Goal: Information Seeking & Learning: Learn about a topic

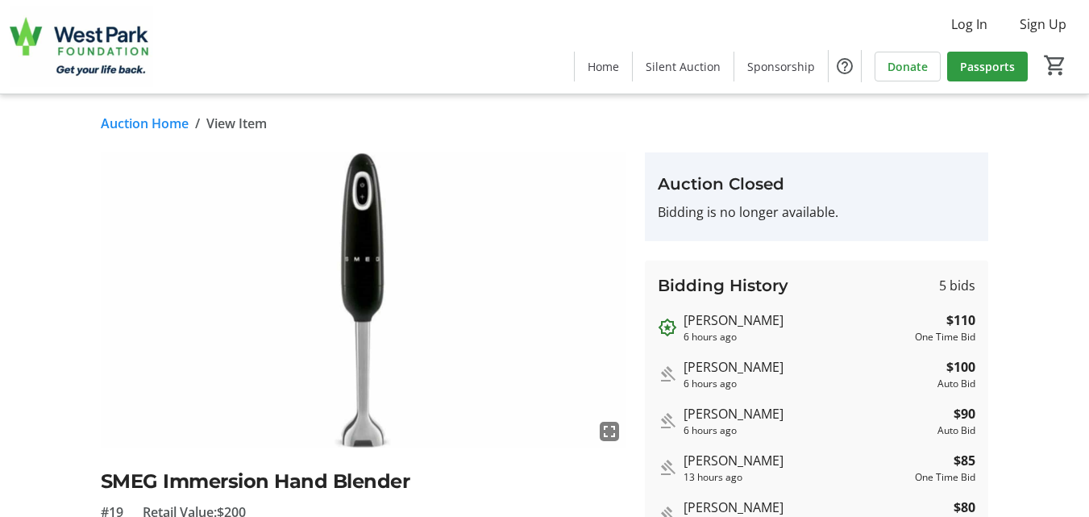
click at [144, 124] on link "Auction Home" at bounding box center [145, 123] width 88 height 19
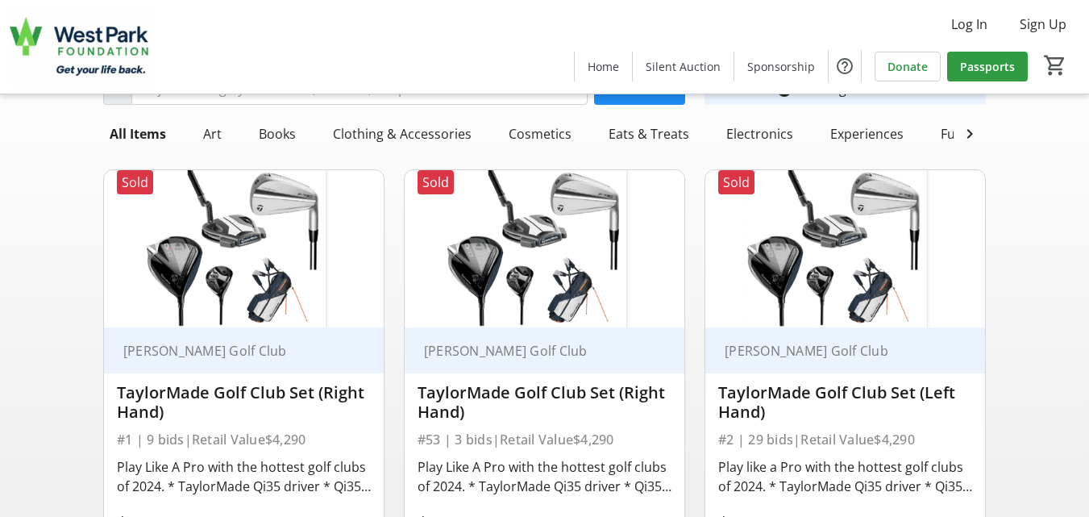
scroll to position [77, 0]
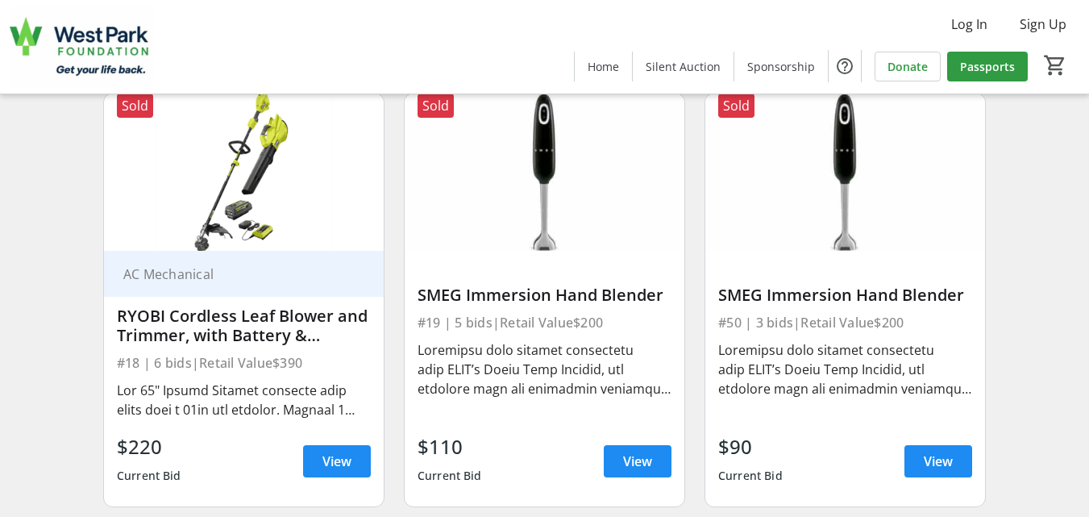
scroll to position [2785, 0]
click at [344, 469] on span "View" at bounding box center [336, 459] width 29 height 19
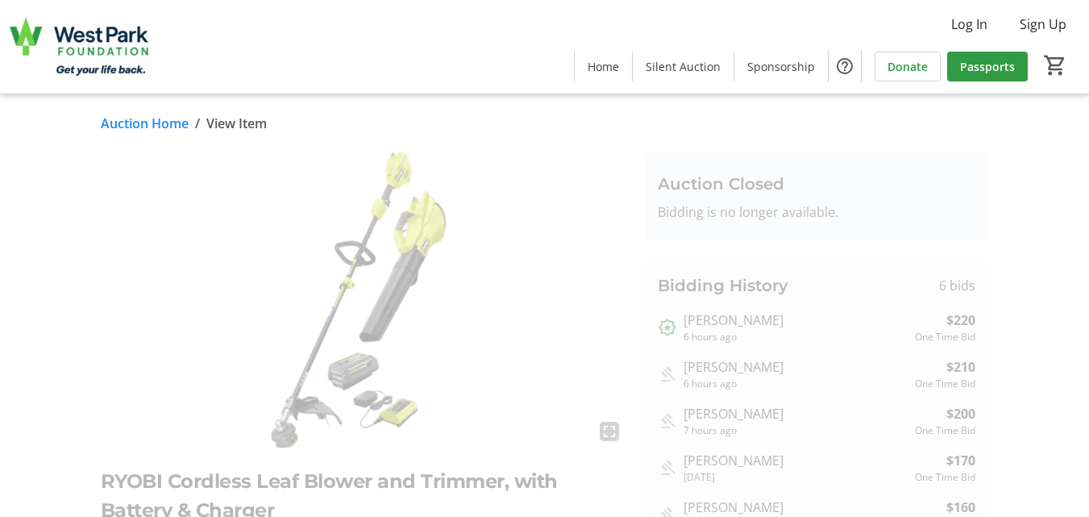
click at [110, 119] on link "Auction Home" at bounding box center [145, 123] width 88 height 19
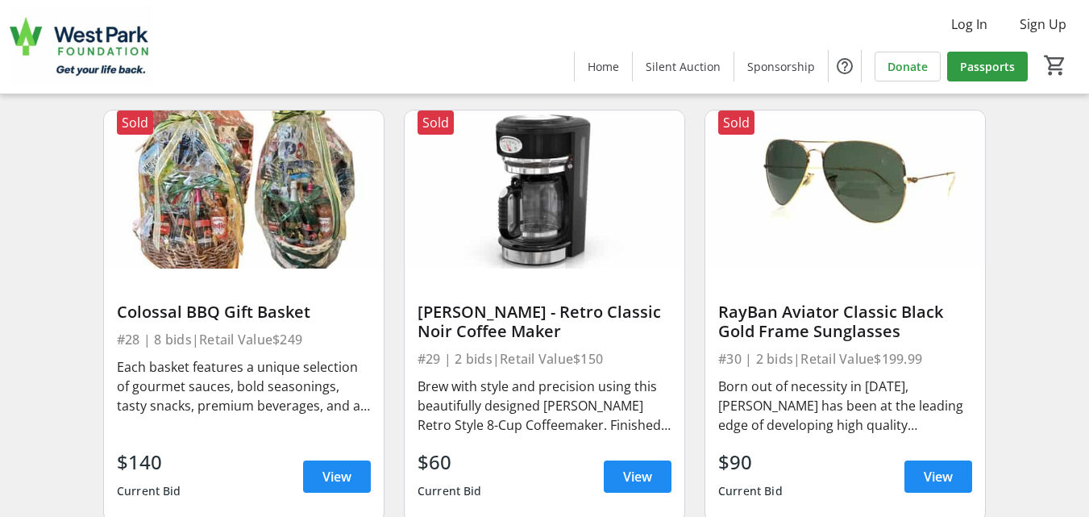
scroll to position [4558, 0]
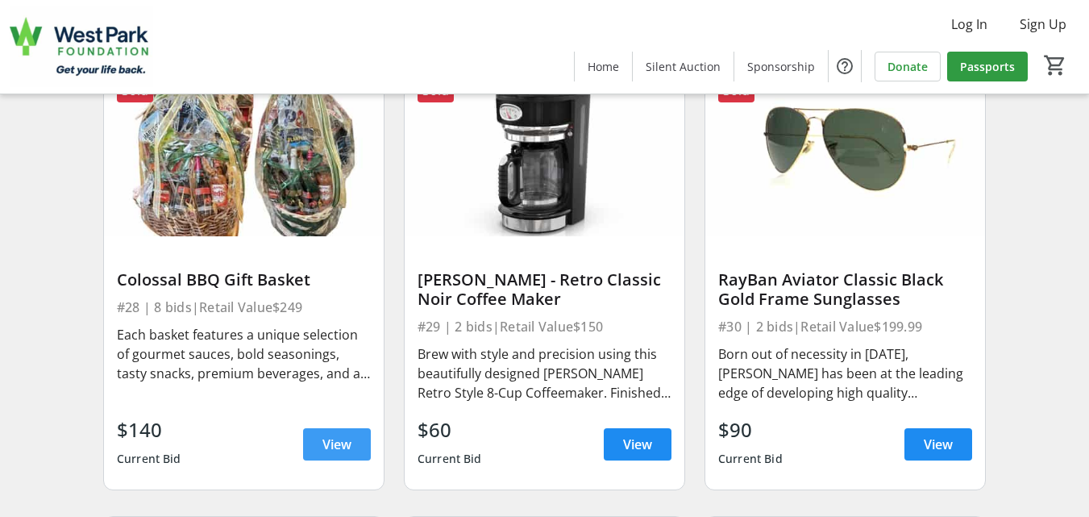
click at [326, 454] on span "View" at bounding box center [336, 443] width 29 height 19
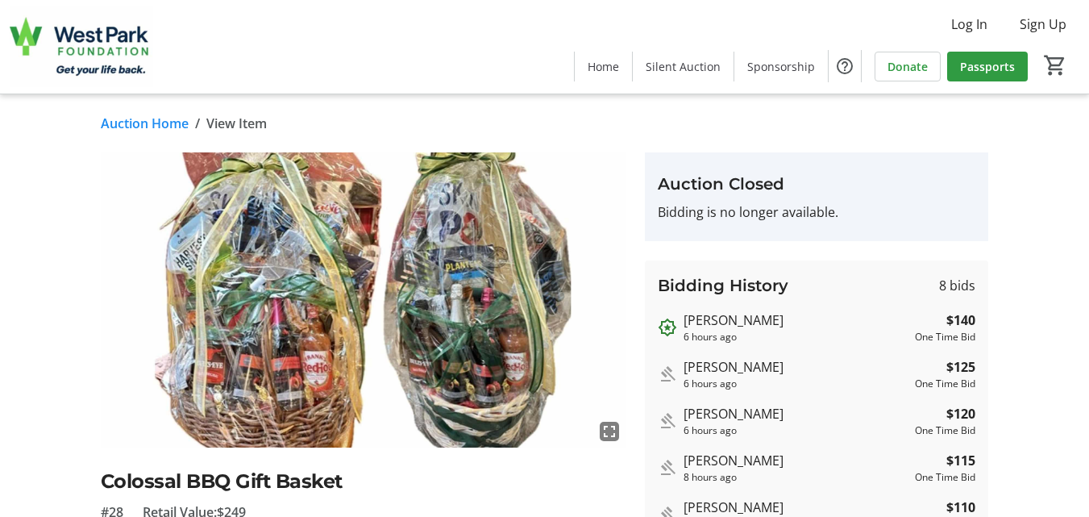
click at [112, 121] on link "Auction Home" at bounding box center [145, 123] width 88 height 19
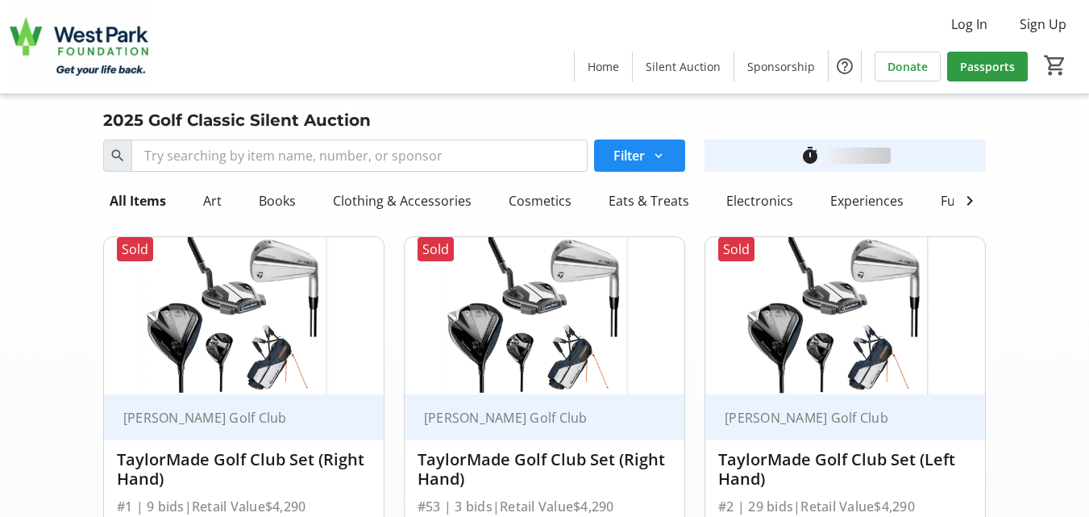
scroll to position [4558, 0]
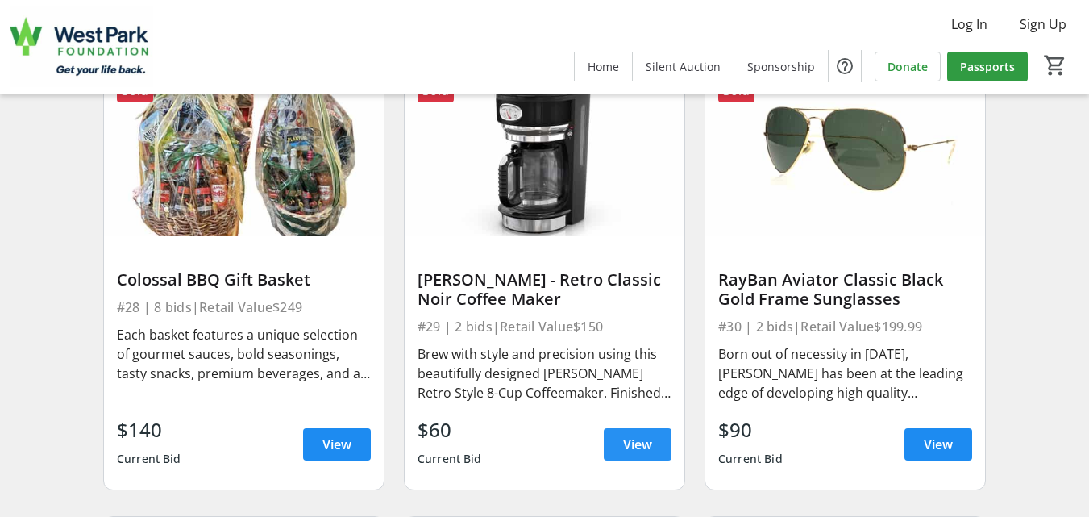
click at [628, 454] on span "View" at bounding box center [637, 443] width 29 height 19
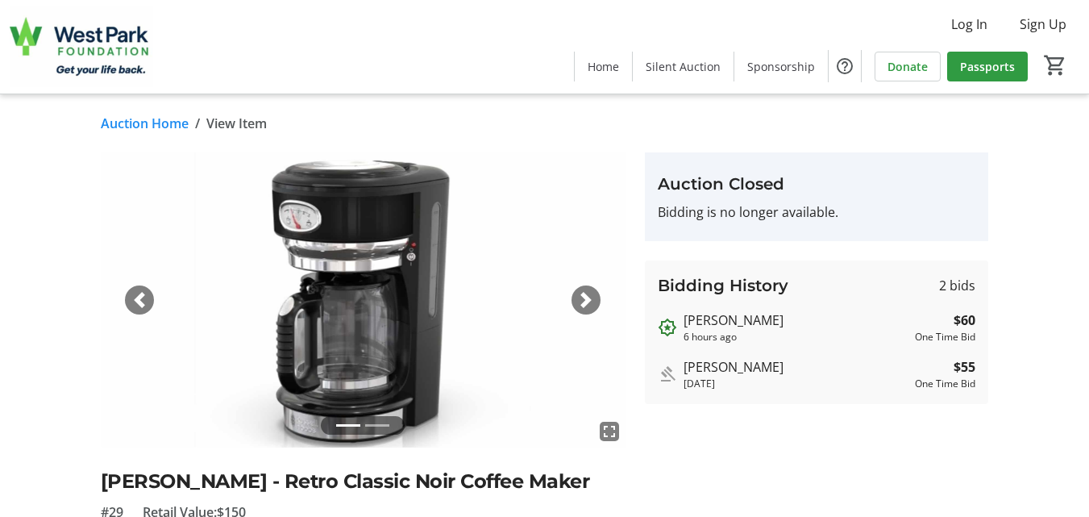
click at [110, 122] on link "Auction Home" at bounding box center [145, 123] width 88 height 19
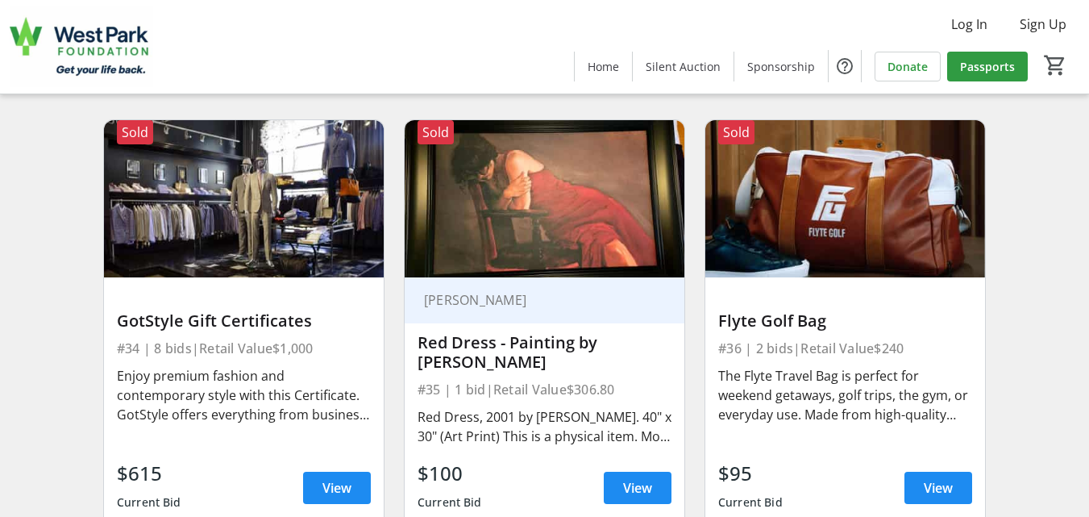
scroll to position [5396, 0]
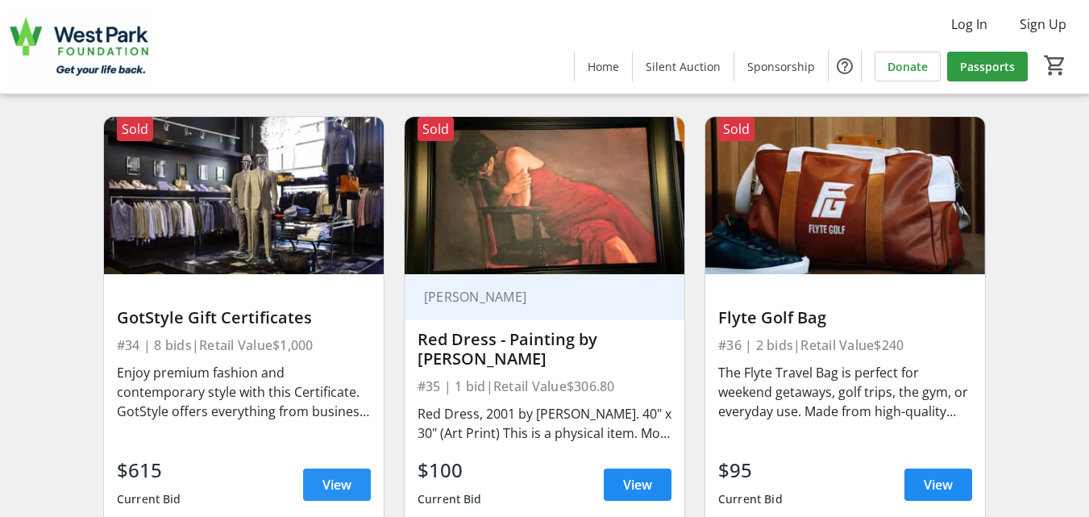
click at [334, 494] on span "View" at bounding box center [336, 484] width 29 height 19
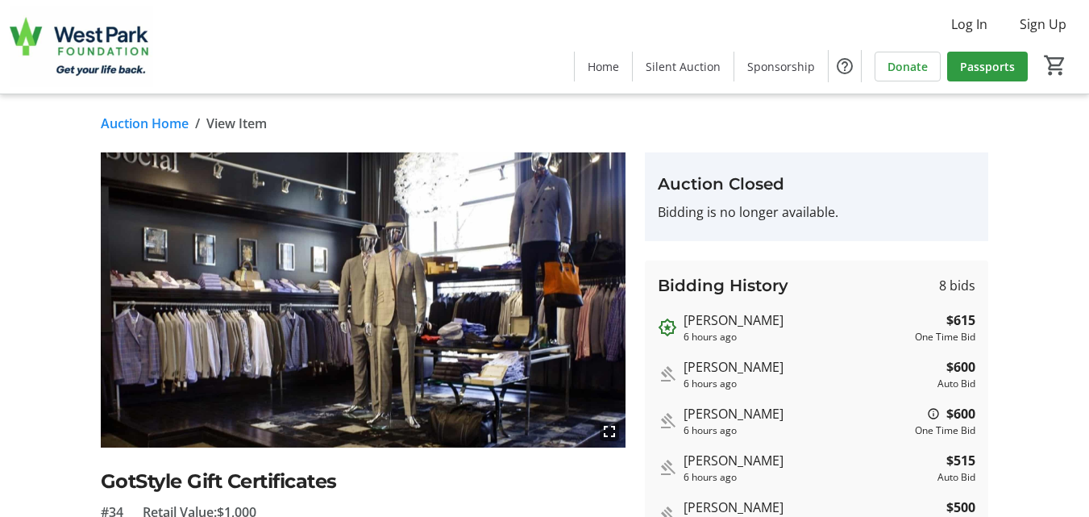
click at [118, 123] on link "Auction Home" at bounding box center [145, 123] width 88 height 19
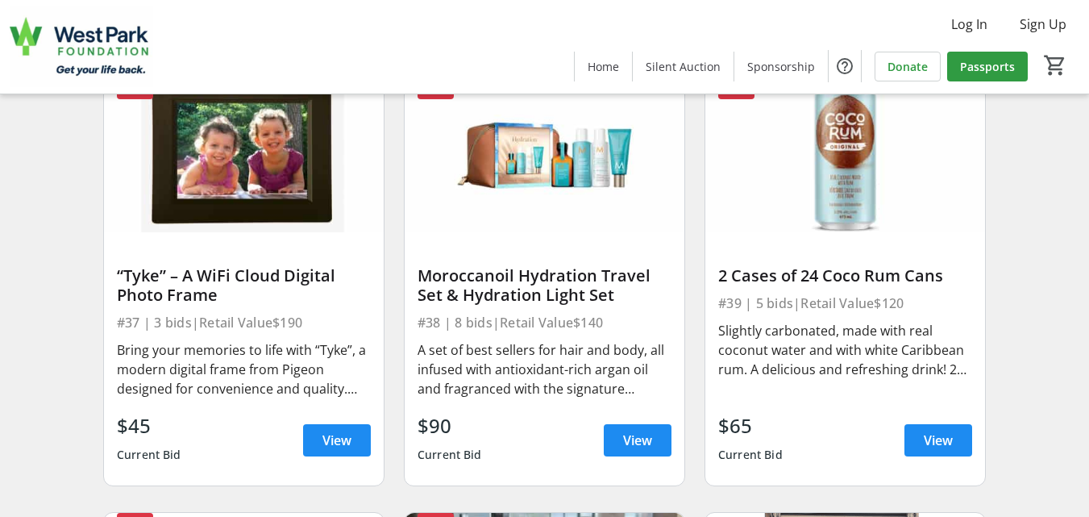
scroll to position [5879, 0]
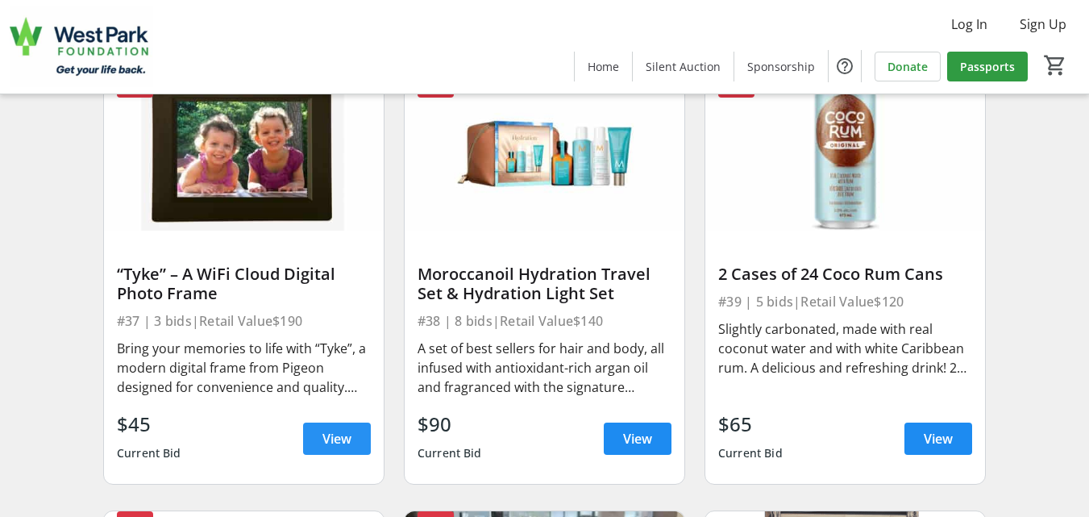
click at [354, 452] on span at bounding box center [337, 438] width 68 height 39
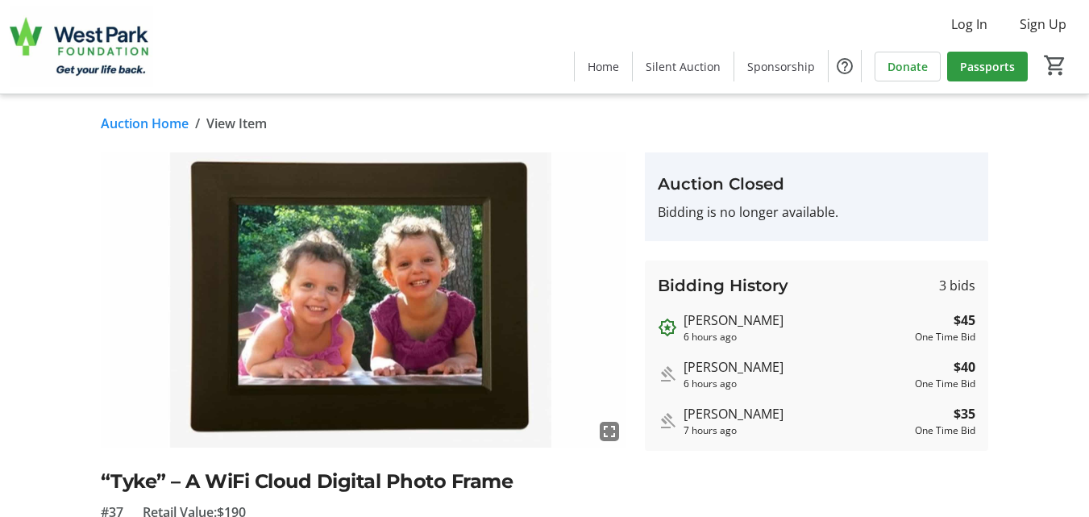
click at [143, 123] on link "Auction Home" at bounding box center [145, 123] width 88 height 19
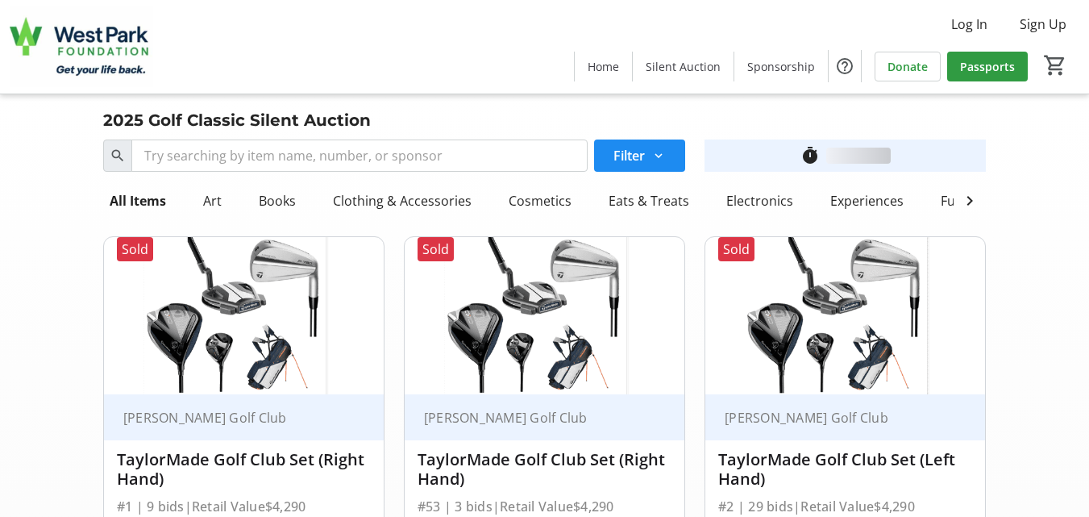
scroll to position [5879, 0]
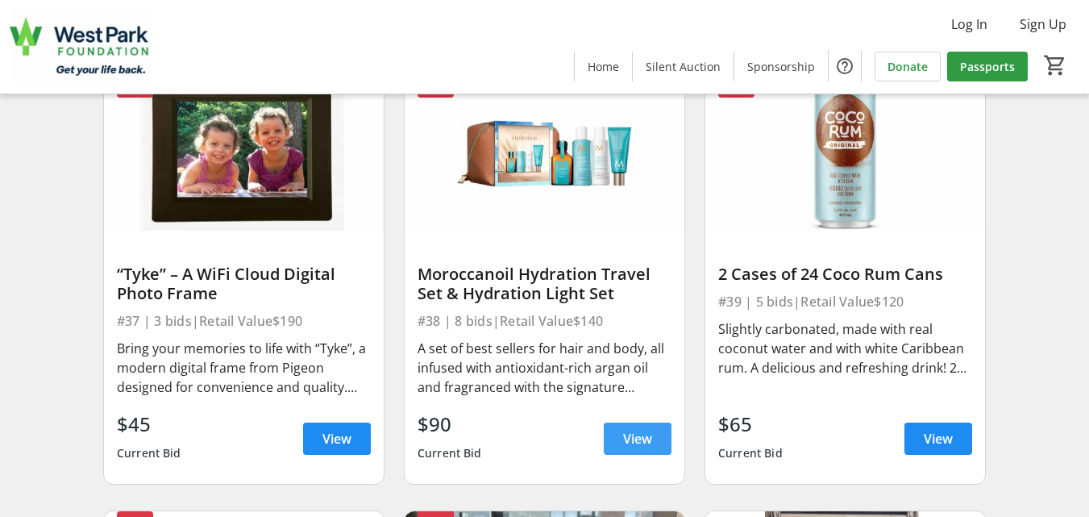
click at [629, 448] on span "View" at bounding box center [637, 438] width 29 height 19
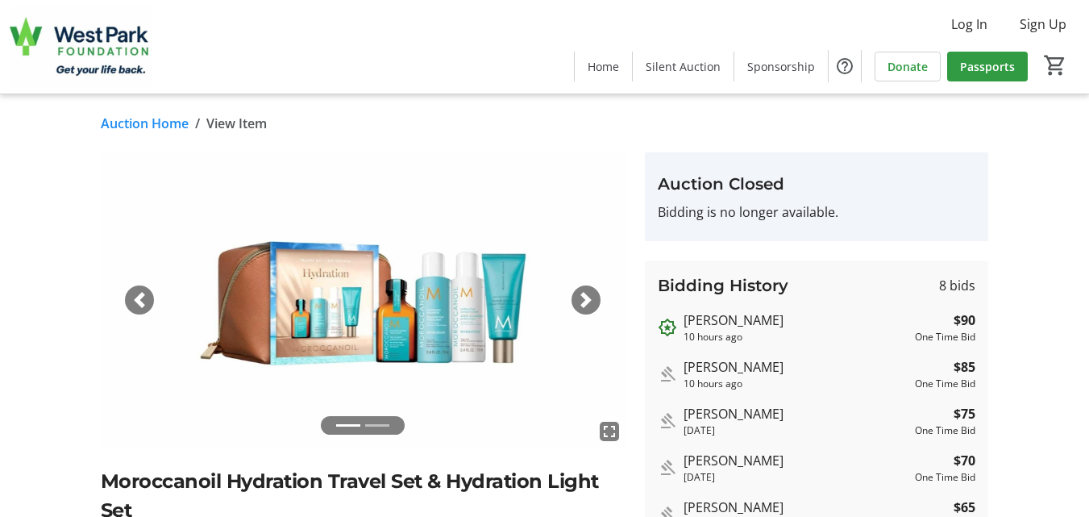
click at [132, 120] on link "Auction Home" at bounding box center [145, 123] width 88 height 19
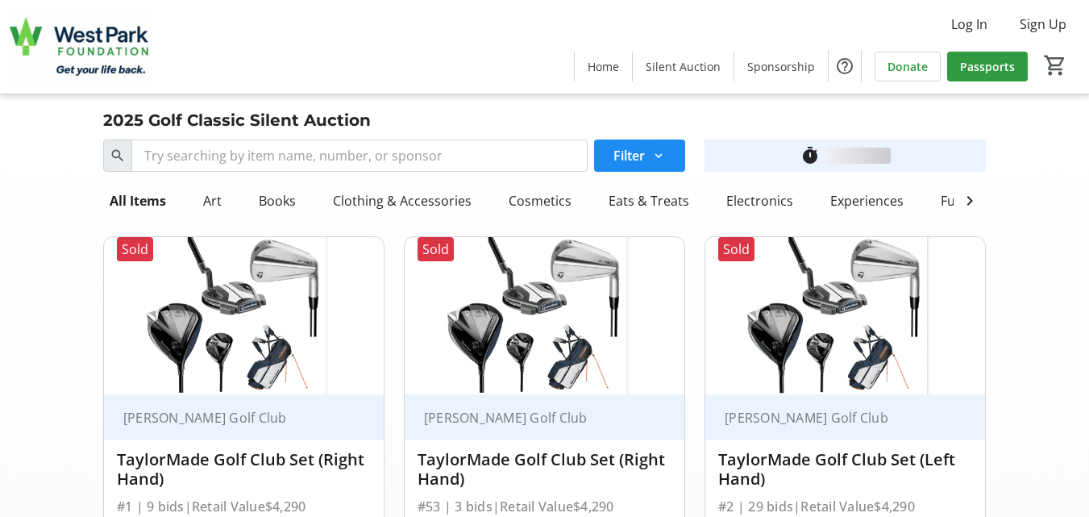
scroll to position [5879, 0]
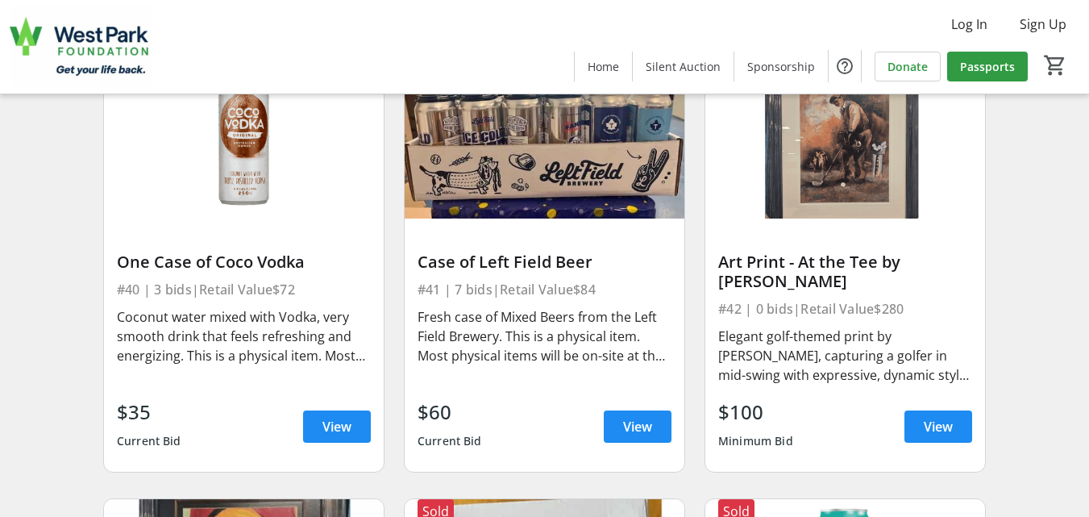
scroll to position [6331, 0]
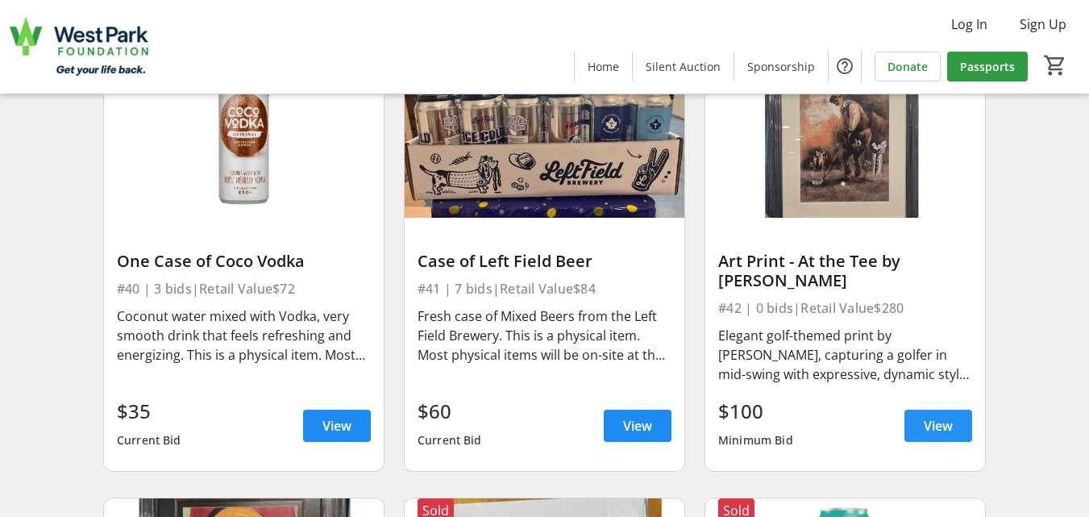
click at [945, 434] on span "View" at bounding box center [938, 425] width 29 height 19
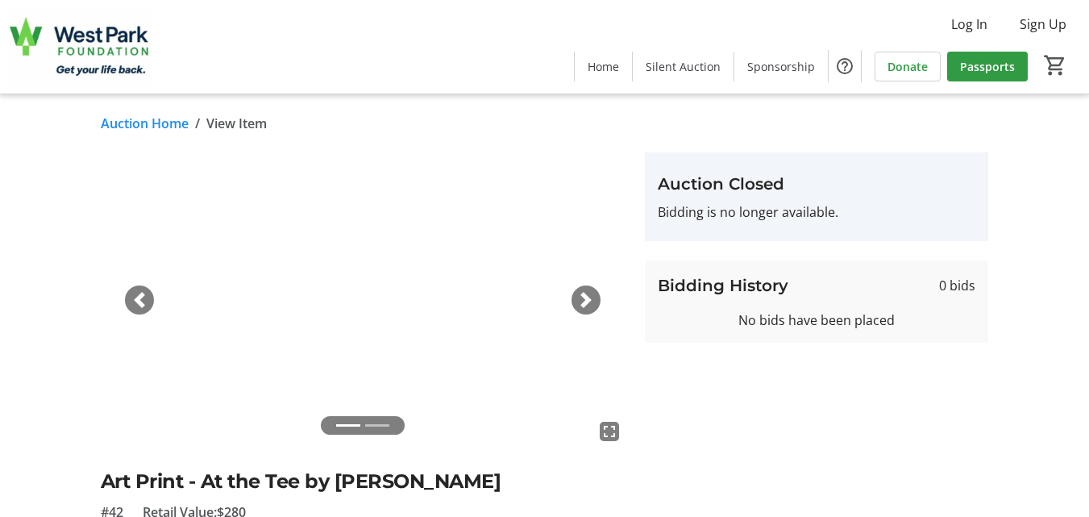
click at [129, 122] on link "Auction Home" at bounding box center [145, 123] width 88 height 19
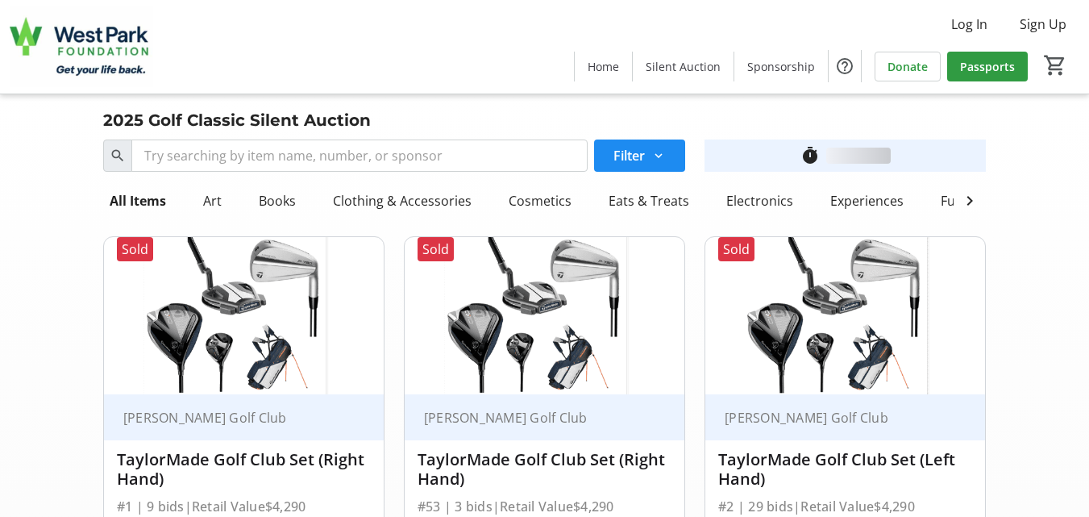
scroll to position [6331, 0]
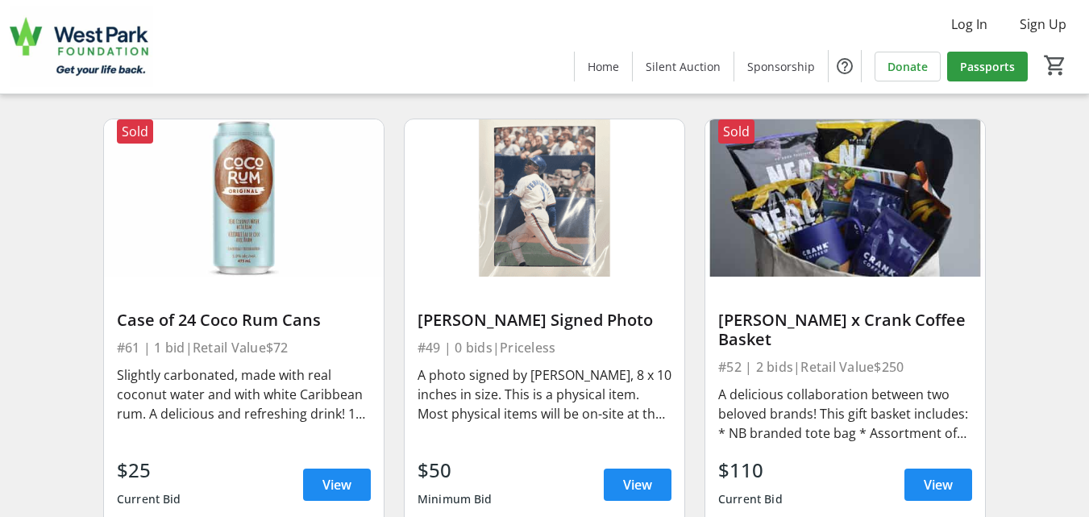
scroll to position [7620, 0]
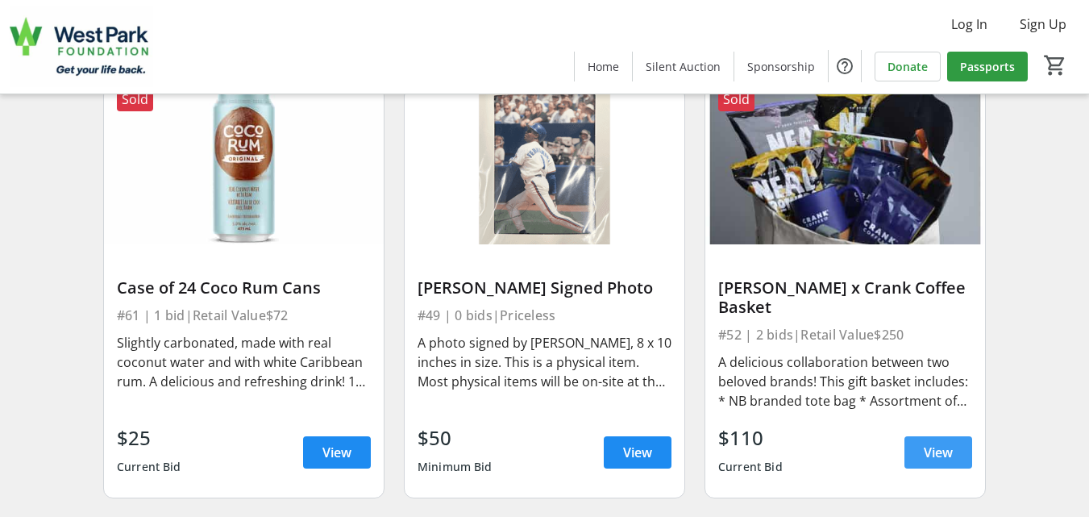
click at [939, 462] on span "View" at bounding box center [938, 451] width 29 height 19
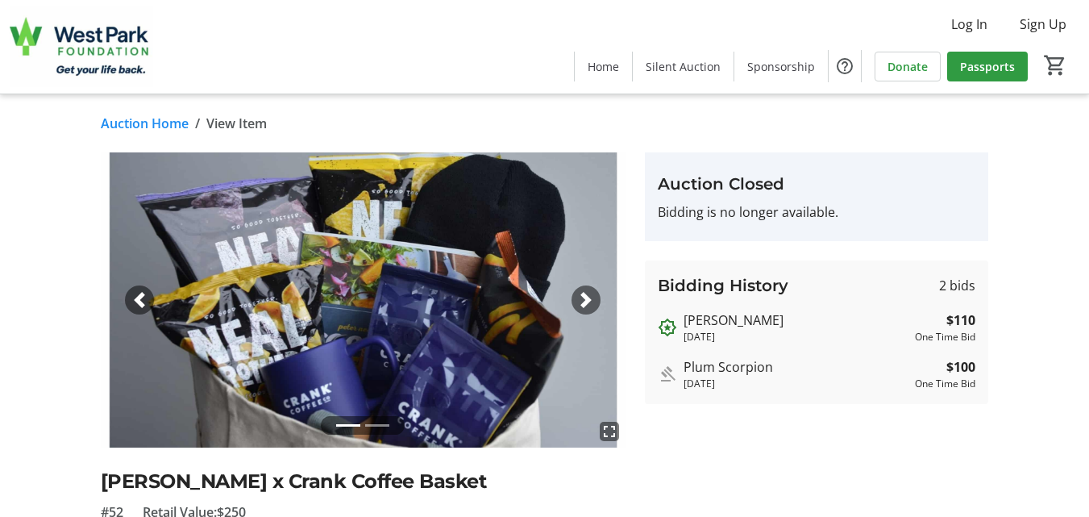
click at [126, 120] on link "Auction Home" at bounding box center [145, 123] width 88 height 19
